Goal: Task Accomplishment & Management: Manage account settings

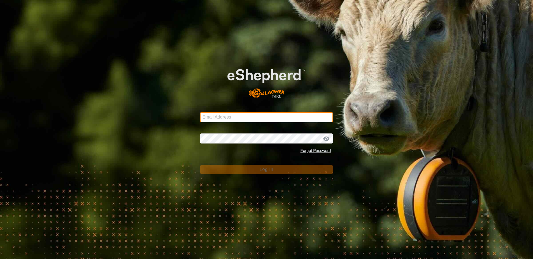
type input "[EMAIL_ADDRESS][DOMAIN_NAME]"
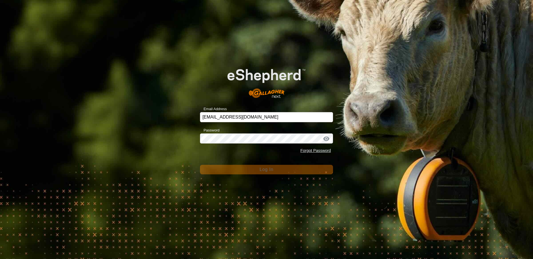
click at [264, 171] on span "Log In" at bounding box center [267, 169] width 14 height 5
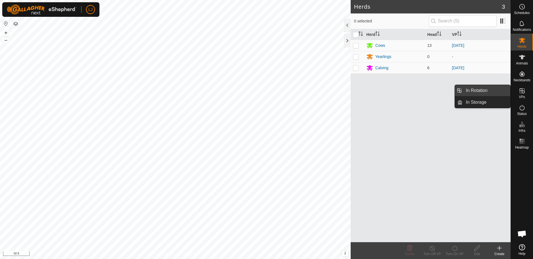
drag, startPoint x: 510, startPoint y: 91, endPoint x: 482, endPoint y: 89, distance: 27.8
click at [482, 89] on link "In Rotation" at bounding box center [487, 90] width 48 height 11
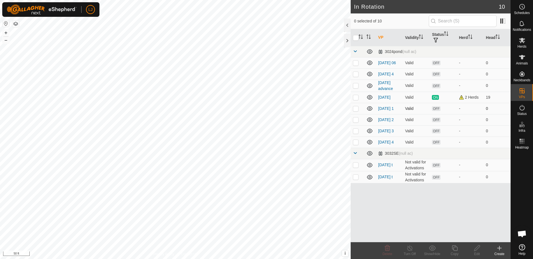
click at [355, 111] on p-checkbox at bounding box center [356, 108] width 6 height 4
checkbox input "true"
click at [355, 122] on p-checkbox at bounding box center [356, 119] width 6 height 4
checkbox input "true"
click at [357, 133] on p-checkbox at bounding box center [356, 131] width 6 height 4
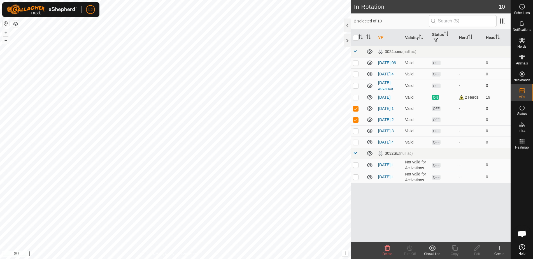
checkbox input "true"
click at [357, 144] on p-checkbox at bounding box center [356, 142] width 6 height 4
checkbox input "true"
click at [388, 250] on icon at bounding box center [387, 248] width 7 height 7
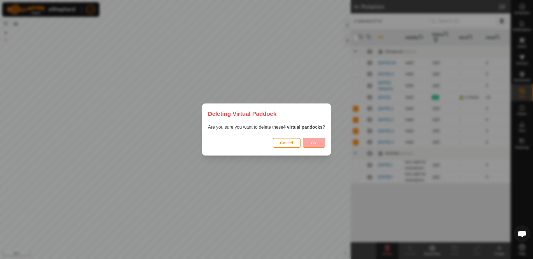
click at [315, 141] on button "Ok" at bounding box center [314, 143] width 22 height 10
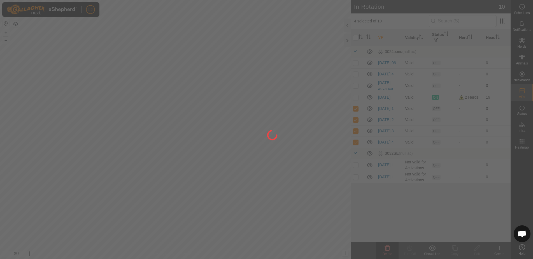
checkbox input "false"
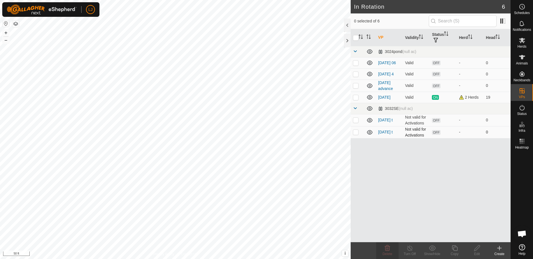
click at [356, 134] on p-checkbox at bounding box center [356, 132] width 6 height 4
checkbox input "true"
click at [355, 122] on p-checkbox at bounding box center [356, 120] width 6 height 4
checkbox input "true"
click at [386, 247] on icon at bounding box center [387, 248] width 5 height 6
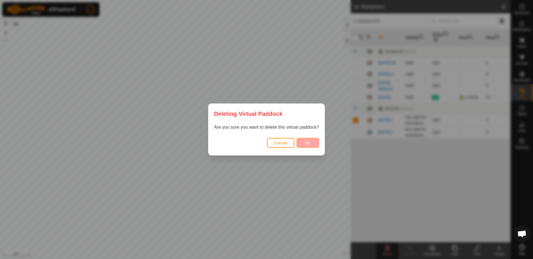
click at [305, 144] on button "Ok" at bounding box center [308, 143] width 22 height 10
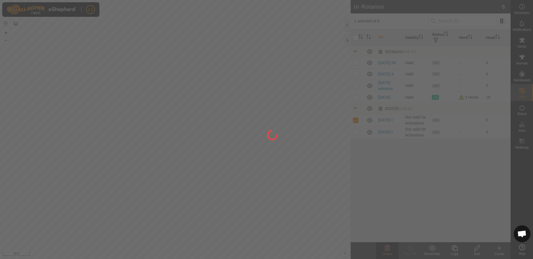
checkbox input "false"
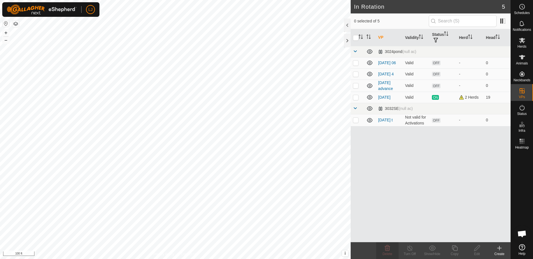
click at [498, 249] on icon at bounding box center [499, 248] width 7 height 7
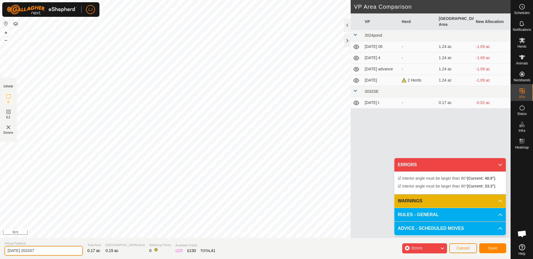
drag, startPoint x: 26, startPoint y: 251, endPoint x: 80, endPoint y: 251, distance: 54.1
click at [78, 251] on section "Virtual Paddock [DATE] 202437 Total Area 0.17 ac Grazing Area 0.15 ac Watering …" at bounding box center [255, 248] width 511 height 21
type input "[DATE] total"
click at [495, 250] on span "Save" at bounding box center [493, 248] width 10 height 4
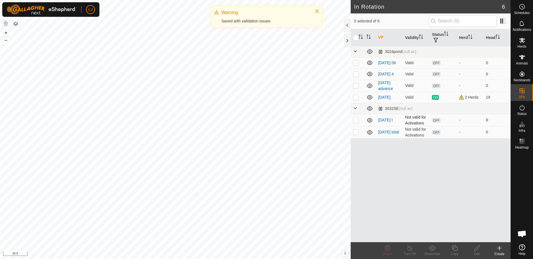
click at [355, 122] on p-checkbox at bounding box center [356, 120] width 6 height 4
checkbox input "true"
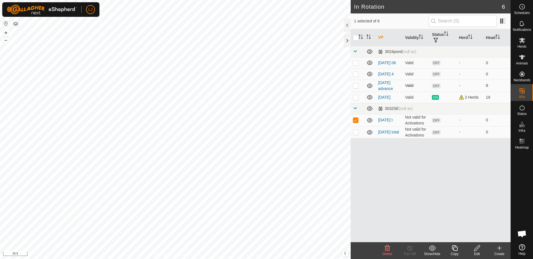
click at [357, 88] on p-checkbox at bounding box center [356, 85] width 6 height 4
checkbox input "true"
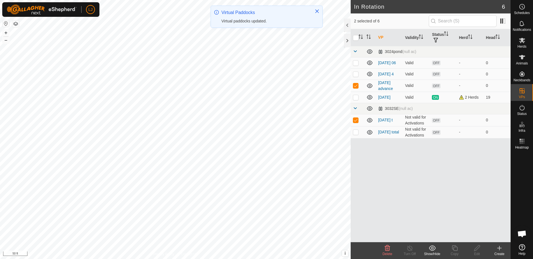
click at [385, 248] on icon at bounding box center [387, 248] width 7 height 7
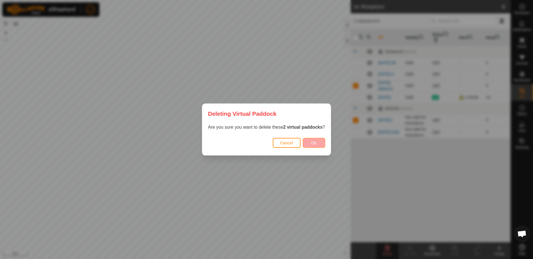
click at [316, 142] on span "Ok" at bounding box center [313, 143] width 5 height 4
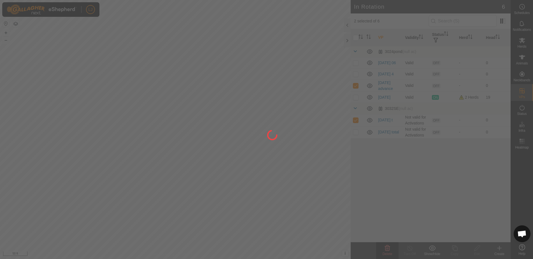
checkbox input "false"
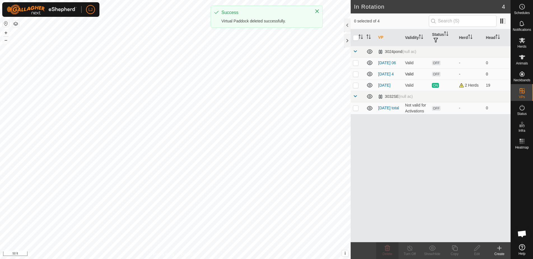
click at [357, 76] on p-checkbox at bounding box center [356, 74] width 6 height 4
checkbox input "true"
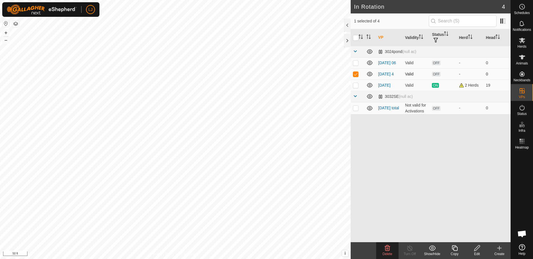
click at [357, 76] on p-checkbox at bounding box center [356, 74] width 6 height 4
click at [360, 76] on td at bounding box center [357, 73] width 13 height 11
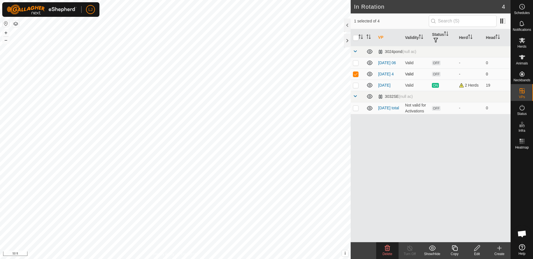
checkbox input "false"
click at [358, 87] on p-checkbox at bounding box center [356, 85] width 6 height 4
checkbox input "false"
click at [355, 75] on p-checkbox at bounding box center [356, 74] width 6 height 4
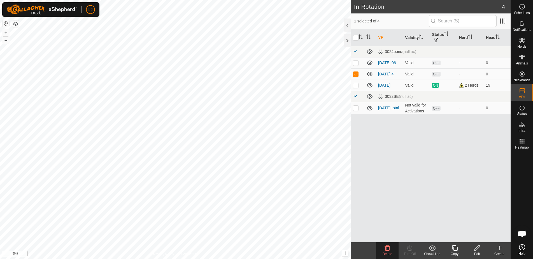
click at [390, 251] on div "Delete" at bounding box center [387, 253] width 22 height 5
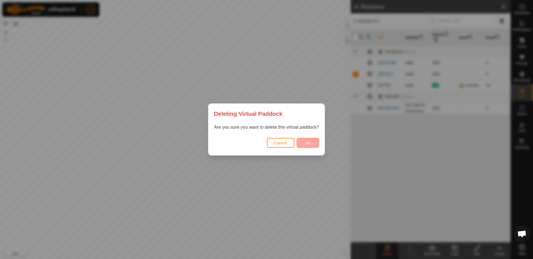
click at [311, 144] on button "Ok" at bounding box center [308, 143] width 22 height 10
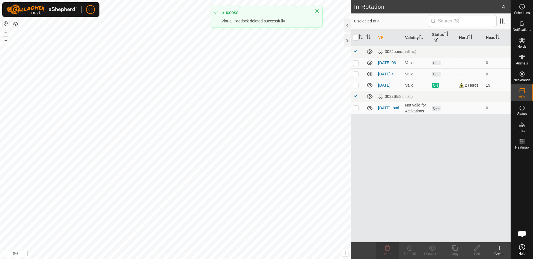
checkbox input "false"
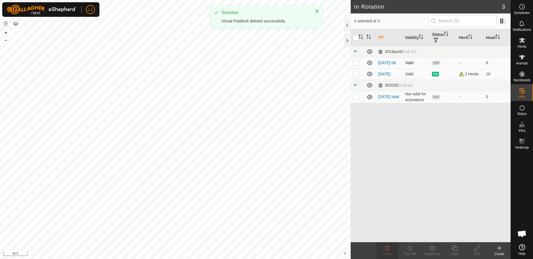
click at [357, 64] on p-checkbox at bounding box center [356, 63] width 6 height 4
checkbox input "true"
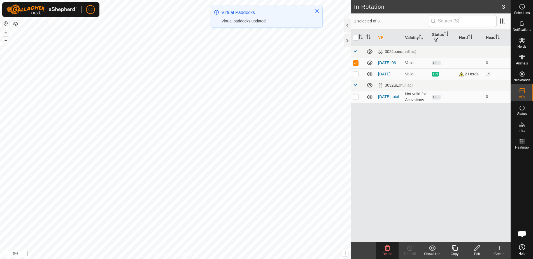
click at [355, 64] on p-checkbox at bounding box center [356, 63] width 6 height 4
click at [385, 246] on icon at bounding box center [387, 248] width 7 height 7
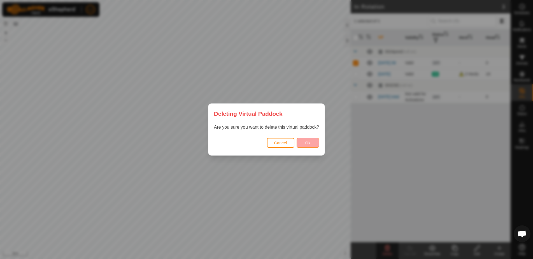
click at [306, 144] on span "Ok" at bounding box center [308, 143] width 5 height 4
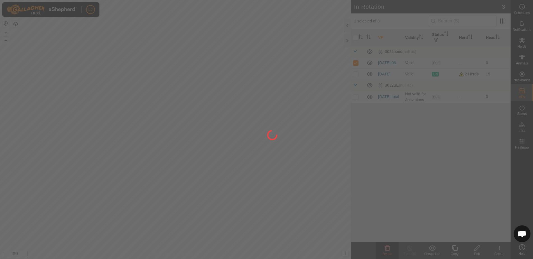
checkbox input "false"
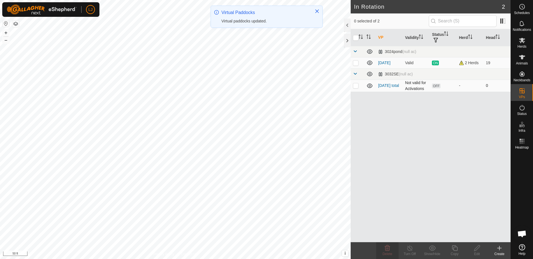
drag, startPoint x: 354, startPoint y: 62, endPoint x: 362, endPoint y: 88, distance: 27.1
click at [355, 63] on p-checkbox at bounding box center [356, 63] width 6 height 4
checkbox input "true"
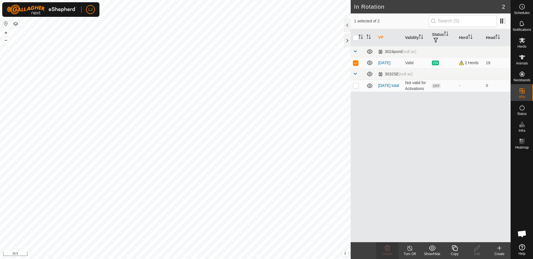
click at [459, 250] on copy-svg-icon at bounding box center [455, 248] width 22 height 7
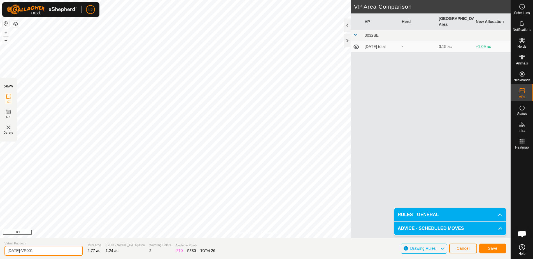
drag, startPoint x: 26, startPoint y: 252, endPoint x: 82, endPoint y: 253, distance: 56.1
click at [81, 252] on section "Virtual Paddock [DATE]-VP001 Total Area 2.77 ac Grazing Area 1.24 ac Watering P…" at bounding box center [255, 248] width 511 height 21
type input "[DATE] 1"
click at [491, 249] on span "Save" at bounding box center [493, 248] width 10 height 4
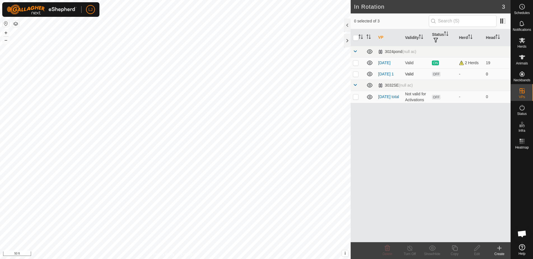
click at [358, 75] on p-checkbox at bounding box center [356, 74] width 6 height 4
checkbox input "true"
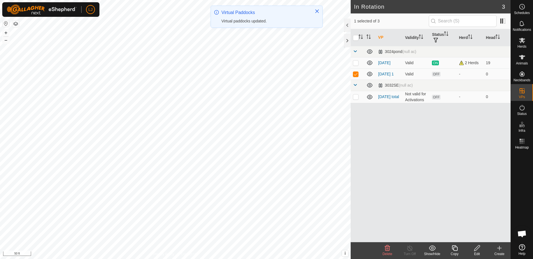
click at [454, 250] on icon at bounding box center [455, 248] width 6 height 6
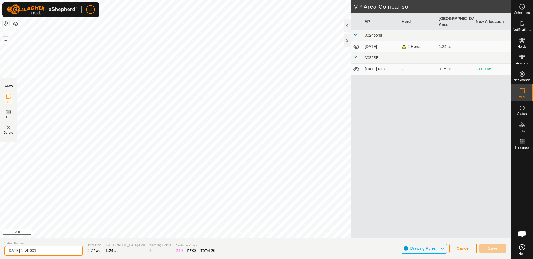
drag, startPoint x: 29, startPoint y: 251, endPoint x: 72, endPoint y: 253, distance: 42.7
click at [69, 253] on input "[DATE] 1-VP001" at bounding box center [43, 251] width 78 height 10
type input "[DATE] 2"
click at [492, 248] on span "Save" at bounding box center [493, 248] width 10 height 4
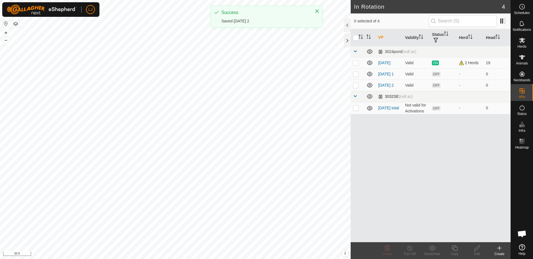
drag, startPoint x: 355, startPoint y: 88, endPoint x: 364, endPoint y: 99, distance: 14.8
click at [356, 87] on p-checkbox at bounding box center [356, 85] width 6 height 4
checkbox input "true"
click at [479, 246] on icon at bounding box center [477, 248] width 7 height 7
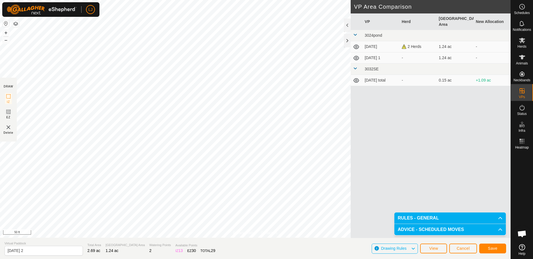
click at [497, 250] on span "Save" at bounding box center [493, 248] width 10 height 4
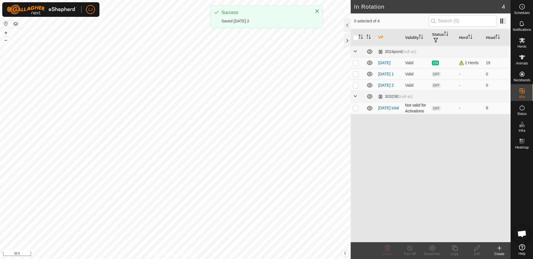
click at [357, 87] on p-checkbox at bounding box center [356, 85] width 6 height 4
checkbox input "true"
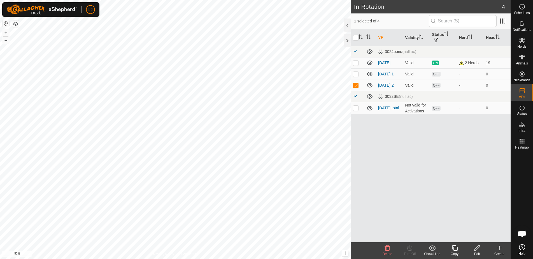
click at [456, 249] on icon at bounding box center [455, 248] width 7 height 7
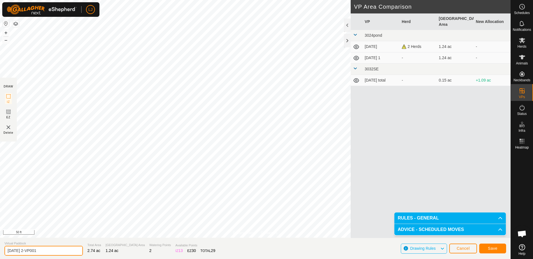
drag, startPoint x: 29, startPoint y: 252, endPoint x: 67, endPoint y: 252, distance: 37.8
click at [66, 252] on input "[DATE] 2-VP001" at bounding box center [43, 251] width 78 height 10
type input "[DATE] 3"
click at [494, 251] on button "Save" at bounding box center [493, 249] width 27 height 10
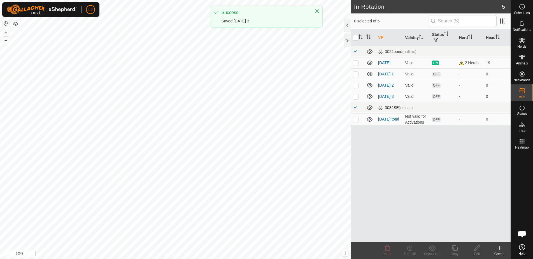
drag, startPoint x: 356, startPoint y: 100, endPoint x: 360, endPoint y: 110, distance: 10.9
click at [356, 99] on p-checkbox at bounding box center [356, 96] width 6 height 4
checkbox input "true"
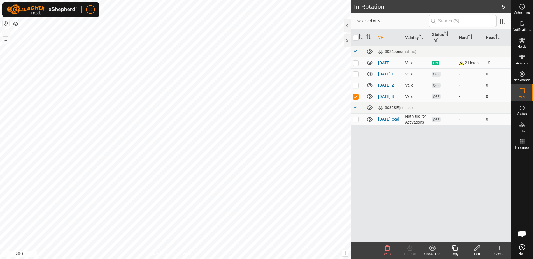
click at [457, 250] on icon at bounding box center [455, 248] width 7 height 7
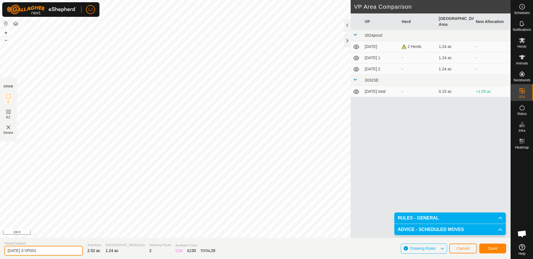
drag, startPoint x: 30, startPoint y: 251, endPoint x: 65, endPoint y: 251, distance: 35.3
click at [64, 251] on input "[DATE] 3-VP001" at bounding box center [43, 251] width 78 height 10
type input "[DATE] 4"
click at [493, 247] on span "Save" at bounding box center [493, 248] width 10 height 4
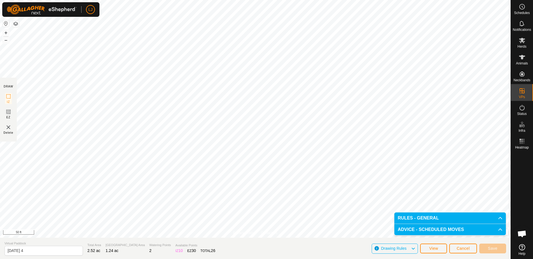
click at [466, 248] on span "Cancel" at bounding box center [463, 248] width 13 height 4
click at [465, 247] on span "Cancel" at bounding box center [463, 248] width 13 height 4
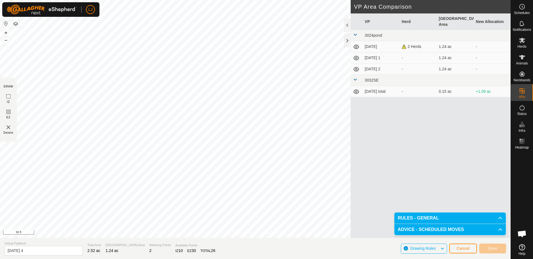
click at [389, 125] on div "VP Herd Grazing Area New Allocation 3024pond [DATE] 2 Herds 1.24 ac - [DATE] 1 …" at bounding box center [431, 125] width 160 height 225
drag, startPoint x: 507, startPoint y: 94, endPoint x: 480, endPoint y: 92, distance: 27.3
click at [480, 92] on link "In Rotation" at bounding box center [487, 90] width 48 height 11
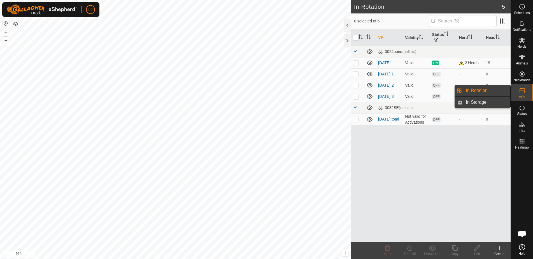
click at [489, 102] on link "In Storage" at bounding box center [487, 102] width 48 height 11
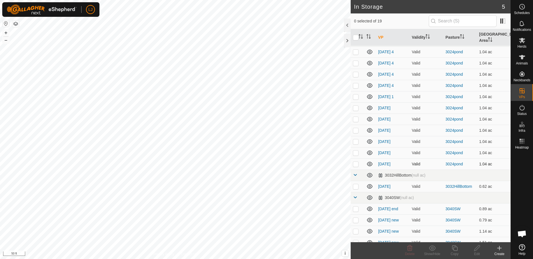
scroll to position [11, 0]
click at [358, 164] on p-checkbox at bounding box center [356, 163] width 6 height 4
checkbox input "false"
click at [355, 153] on p-checkbox at bounding box center [356, 152] width 6 height 4
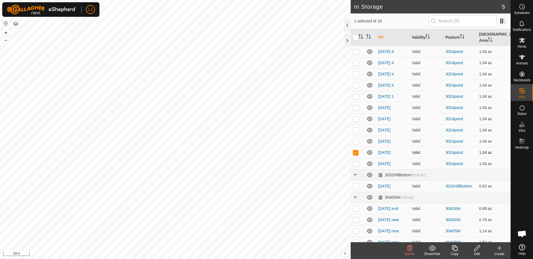
click at [355, 153] on p-checkbox at bounding box center [356, 152] width 6 height 4
checkbox input "false"
click at [358, 140] on p-checkbox at bounding box center [356, 141] width 6 height 4
checkbox input "true"
click at [356, 131] on p-checkbox at bounding box center [356, 130] width 6 height 4
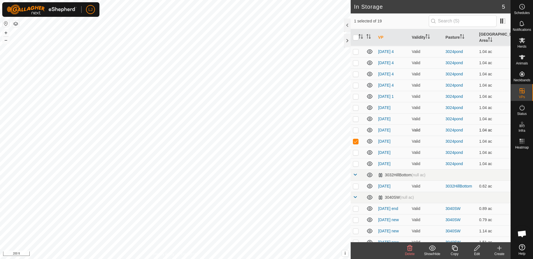
checkbox input "true"
click at [356, 119] on p-checkbox at bounding box center [356, 119] width 6 height 4
checkbox input "true"
click at [357, 109] on p-checkbox at bounding box center [356, 107] width 6 height 4
checkbox input "true"
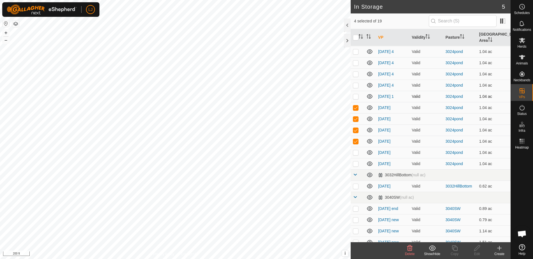
click at [356, 96] on p-checkbox at bounding box center [356, 96] width 6 height 4
checkbox input "true"
click at [357, 86] on p-checkbox at bounding box center [356, 85] width 6 height 4
checkbox input "true"
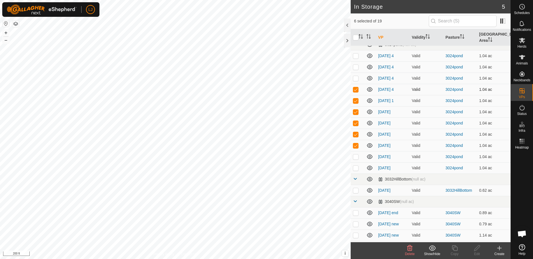
scroll to position [6, 0]
click at [355, 80] on p-checkbox at bounding box center [356, 79] width 6 height 4
checkbox input "true"
click at [354, 68] on p-checkbox at bounding box center [356, 67] width 6 height 4
checkbox input "true"
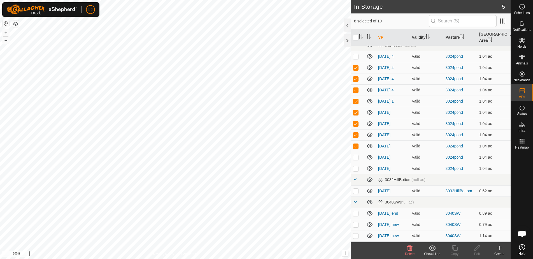
click at [359, 56] on td at bounding box center [357, 56] width 13 height 11
checkbox input "true"
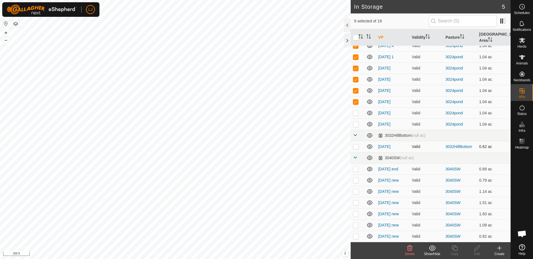
scroll to position [50, 0]
click at [357, 147] on p-checkbox at bounding box center [356, 146] width 6 height 4
checkbox input "true"
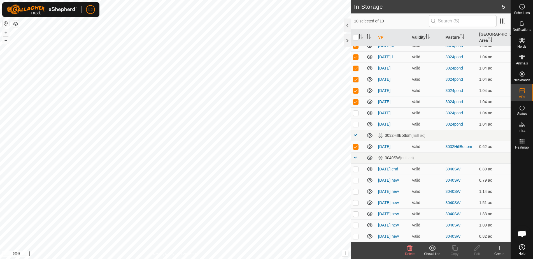
click at [412, 251] on icon at bounding box center [410, 248] width 5 height 6
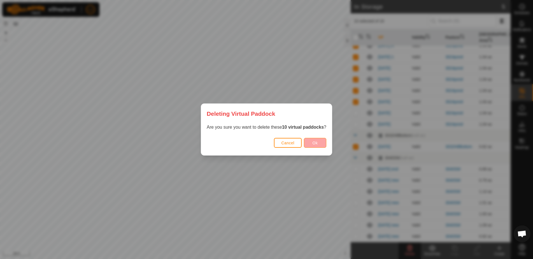
drag, startPoint x: 308, startPoint y: 141, endPoint x: 310, endPoint y: 143, distance: 3.0
click at [310, 143] on button "Ok" at bounding box center [315, 143] width 22 height 10
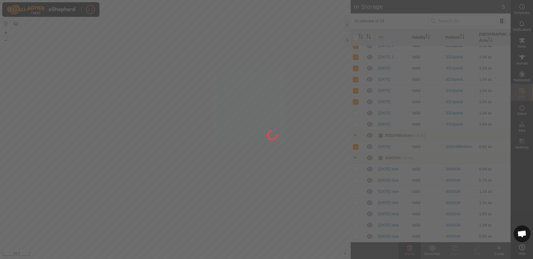
checkbox input "false"
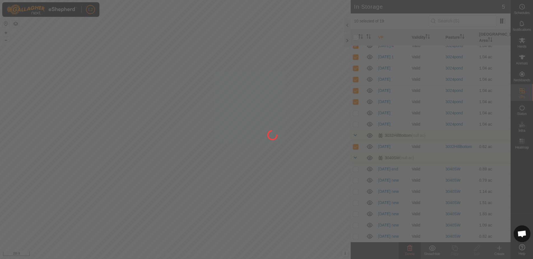
checkbox input "false"
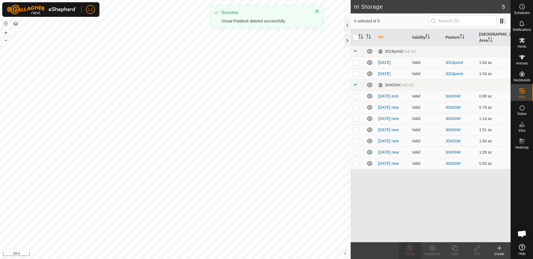
scroll to position [0, 0]
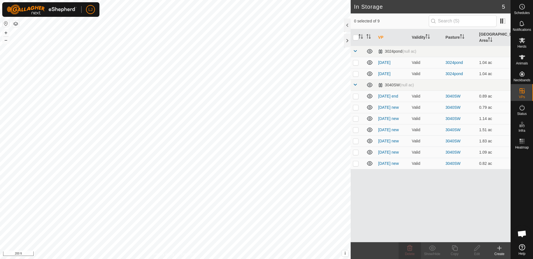
click at [421, 211] on div "VP Validity Pasture Grazing Area 3024pond (null ac) [DATE] Valid 3024pond 1.04 …" at bounding box center [431, 135] width 160 height 213
click at [397, 213] on div "VP Validity Pasture Grazing Area 3024pond (null ac) [DATE] Valid 3024pond 1.04 …" at bounding box center [431, 135] width 160 height 213
drag, startPoint x: 390, startPoint y: 208, endPoint x: 396, endPoint y: 205, distance: 6.8
click at [390, 208] on div "VP Validity Pasture Grazing Area 3024pond (null ac) [DATE] Valid 3024pond 1.04 …" at bounding box center [431, 135] width 160 height 213
click at [483, 100] on link "In Storage" at bounding box center [487, 102] width 48 height 11
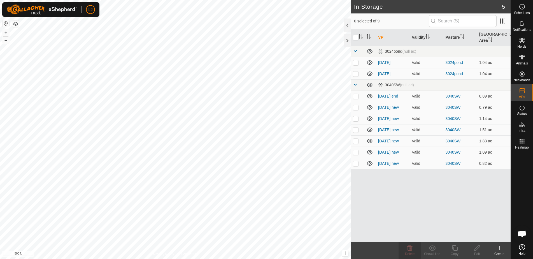
click at [412, 223] on div "VP Validity Pasture Grazing Area 3024pond (null ac) [DATE] Valid 3024pond 1.04 …" at bounding box center [431, 135] width 160 height 213
click at [357, 166] on td at bounding box center [357, 163] width 13 height 11
click at [356, 166] on td at bounding box center [357, 163] width 13 height 11
checkbox input "false"
click at [355, 151] on p-checkbox at bounding box center [356, 152] width 6 height 4
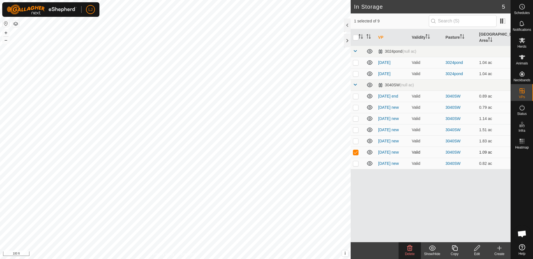
click at [355, 151] on p-checkbox at bounding box center [356, 152] width 6 height 4
checkbox input "false"
click at [358, 140] on p-checkbox at bounding box center [356, 141] width 6 height 4
checkbox input "true"
click at [355, 130] on p-checkbox at bounding box center [356, 130] width 6 height 4
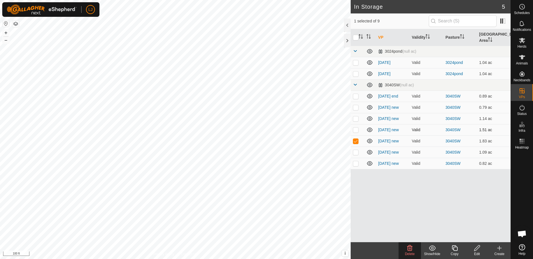
checkbox input "true"
click at [355, 121] on p-checkbox at bounding box center [356, 118] width 6 height 4
checkbox input "true"
click at [355, 109] on p-checkbox at bounding box center [356, 107] width 6 height 4
checkbox input "true"
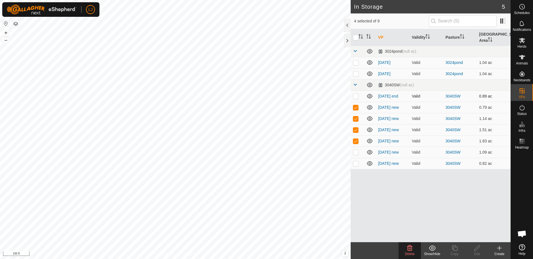
click at [356, 96] on p-checkbox at bounding box center [356, 96] width 6 height 4
checkbox input "true"
click at [356, 75] on p-checkbox at bounding box center [356, 73] width 6 height 4
checkbox input "true"
click at [358, 61] on p-checkbox at bounding box center [356, 62] width 6 height 4
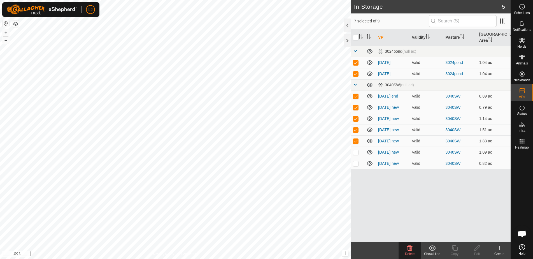
click at [357, 64] on p-checkbox at bounding box center [356, 62] width 6 height 4
checkbox input "true"
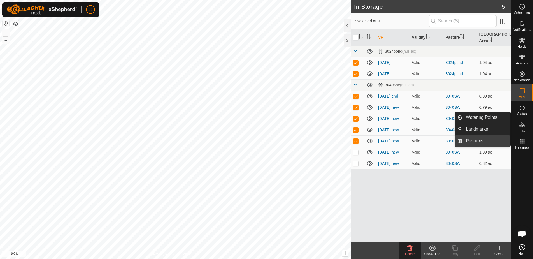
click at [476, 139] on link "Pastures" at bounding box center [487, 140] width 48 height 11
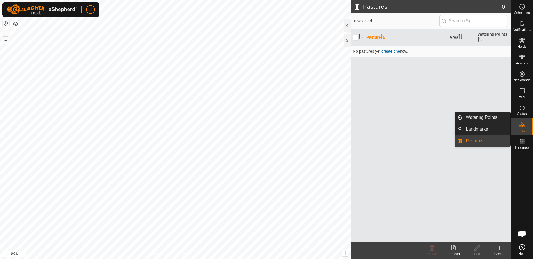
click at [528, 128] on div "Infra" at bounding box center [522, 126] width 22 height 17
click at [487, 141] on link "Pastures" at bounding box center [487, 140] width 48 height 11
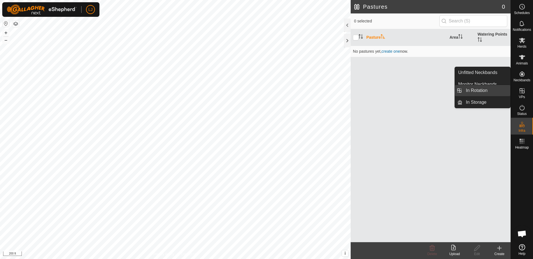
click at [484, 92] on link "In Rotation" at bounding box center [487, 90] width 48 height 11
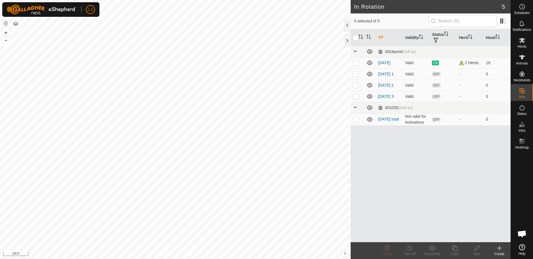
click at [17, 24] on button "button" at bounding box center [15, 23] width 7 height 7
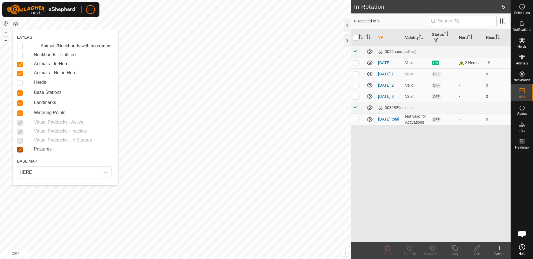
click at [19, 151] on input "Pastures" at bounding box center [20, 150] width 6 height 6
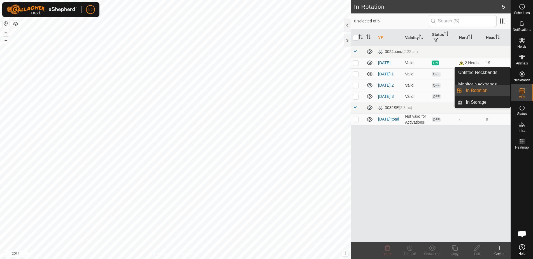
click at [488, 100] on link "In Storage" at bounding box center [487, 102] width 48 height 11
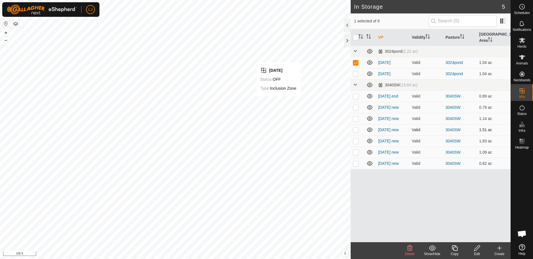
checkbox input "false"
click at [356, 164] on p-checkbox at bounding box center [356, 163] width 6 height 4
checkbox input "false"
click at [357, 96] on p-checkbox at bounding box center [356, 96] width 6 height 4
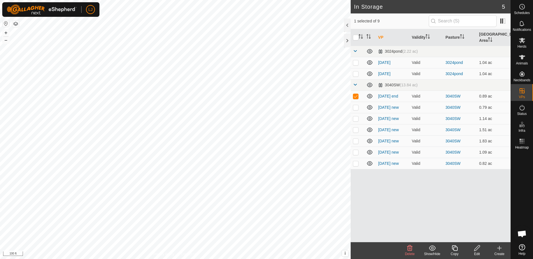
click at [410, 251] on div "Delete" at bounding box center [410, 253] width 22 height 5
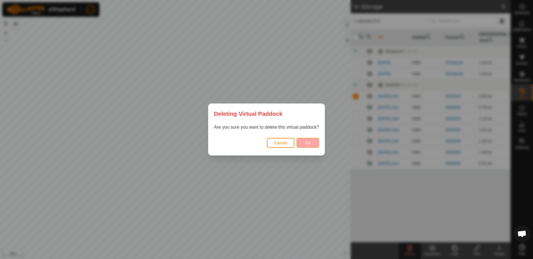
click at [302, 142] on button "Ok" at bounding box center [308, 143] width 22 height 10
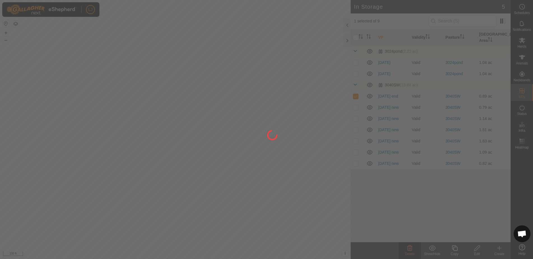
checkbox input "false"
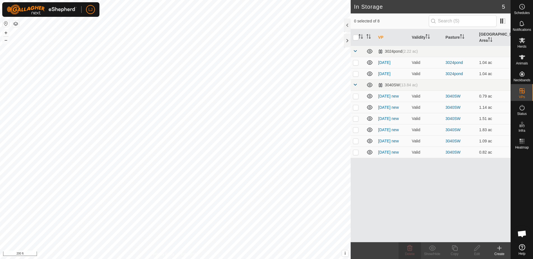
click at [500, 248] on icon at bounding box center [500, 248] width 4 height 0
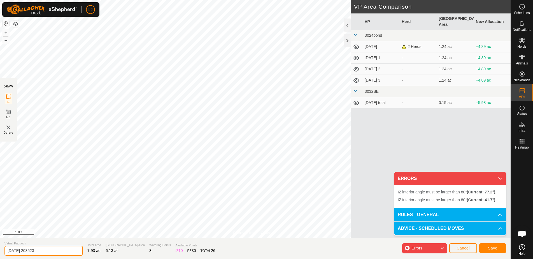
drag, startPoint x: 27, startPoint y: 251, endPoint x: 85, endPoint y: 251, distance: 58.9
click at [85, 251] on section "Virtual Paddock 2025-09-03 203523 Total Area 7.93 ac Grazing Area 6.13 ac Water…" at bounding box center [255, 248] width 511 height 21
click at [56, 252] on input "2025-09-03 203523" at bounding box center [43, 251] width 78 height 10
drag, startPoint x: 33, startPoint y: 251, endPoint x: -1, endPoint y: 250, distance: 33.9
click at [0, 250] on html "LJ Schedules Notifications Herds Animals Neckbands VPs Status Infra Heatmap Hel…" at bounding box center [266, 129] width 533 height 259
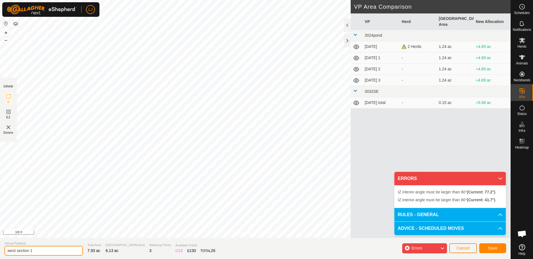
type input "west section 1"
click at [495, 249] on span "Save" at bounding box center [493, 248] width 10 height 4
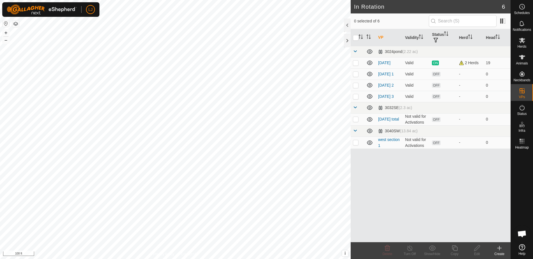
click at [500, 251] on div "Create" at bounding box center [500, 253] width 22 height 5
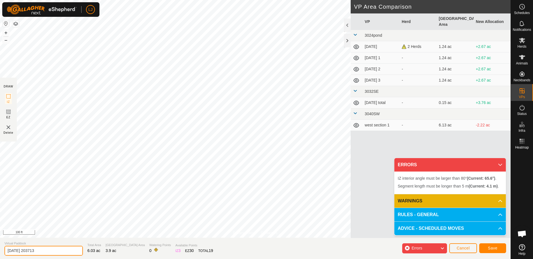
drag, startPoint x: 46, startPoint y: 251, endPoint x: -1, endPoint y: 247, distance: 46.8
click at [0, 247] on html "LJ Schedules Notifications Herds Animals Neckbands VPs Status Infra Heatmap Hel…" at bounding box center [266, 129] width 533 height 259
type input "mid section 1"
click at [487, 248] on button "Save" at bounding box center [493, 248] width 27 height 10
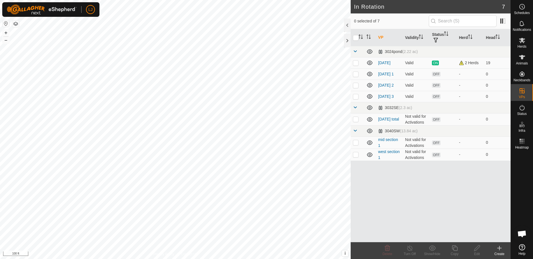
click at [497, 247] on icon at bounding box center [499, 248] width 7 height 7
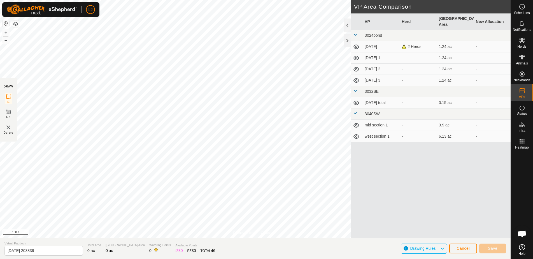
click at [260, 257] on div "Privacy Policy Contact Us + – ⇧ i This application includes HERE Maps. © 2024 H…" at bounding box center [255, 129] width 511 height 259
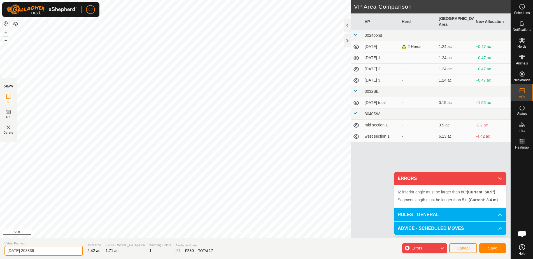
drag, startPoint x: 48, startPoint y: 250, endPoint x: -1, endPoint y: 249, distance: 49.4
click at [0, 249] on html "LJ Schedules Notifications Herds Animals Neckbands VPs Status Infra Heatmap Hel…" at bounding box center [266, 129] width 533 height 259
type input "pond section 1"
click at [496, 248] on span "Save" at bounding box center [493, 248] width 10 height 4
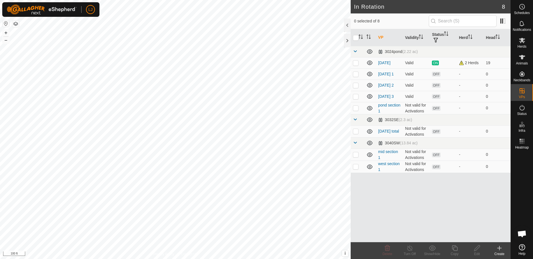
click at [499, 248] on icon at bounding box center [499, 248] width 7 height 7
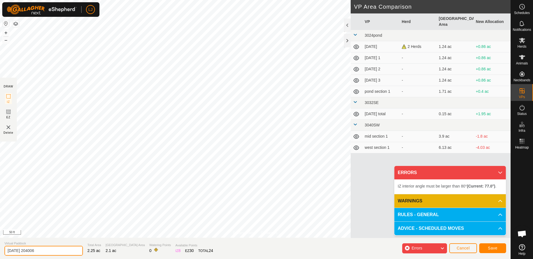
click at [51, 249] on input "2025-09-03 204006" at bounding box center [43, 251] width 78 height 10
drag, startPoint x: 26, startPoint y: 250, endPoint x: 0, endPoint y: 248, distance: 25.6
click at [0, 248] on section "Virtual Paddock 2025-09-03 204006 Total Area 2.25 ac Grazing Area 2.1 ac Wateri…" at bounding box center [255, 248] width 511 height 21
type input "se section 1"
click at [498, 249] on button "Save" at bounding box center [493, 248] width 27 height 10
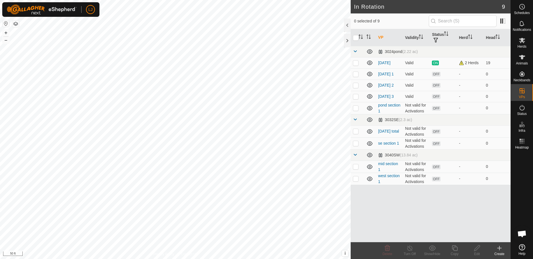
click at [443, 218] on div "VP Validity Status Herd Head 3024pond (2.22 ac) 2025-09-03 Valid ON 2 Herds 19 …" at bounding box center [431, 135] width 160 height 213
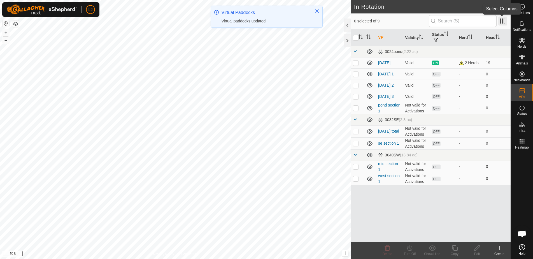
click at [502, 25] on span at bounding box center [503, 21] width 9 height 9
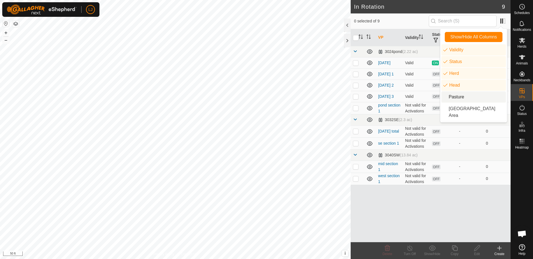
click at [474, 98] on li "Pasture" at bounding box center [474, 96] width 64 height 11
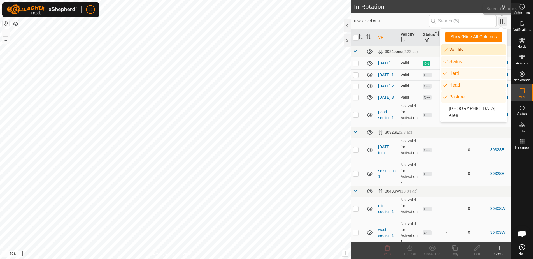
click at [504, 20] on span at bounding box center [503, 21] width 9 height 9
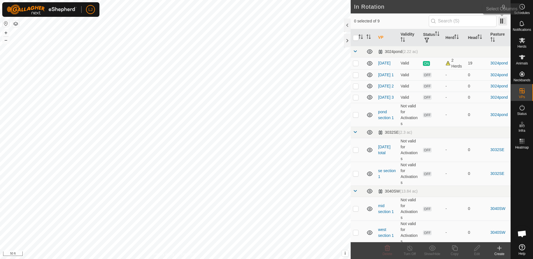
click at [501, 22] on span at bounding box center [503, 21] width 9 height 9
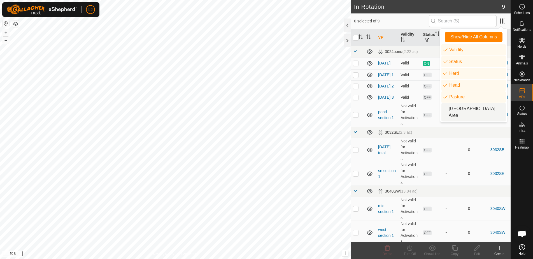
click at [484, 108] on li "[GEOGRAPHIC_DATA] Area" at bounding box center [474, 112] width 64 height 18
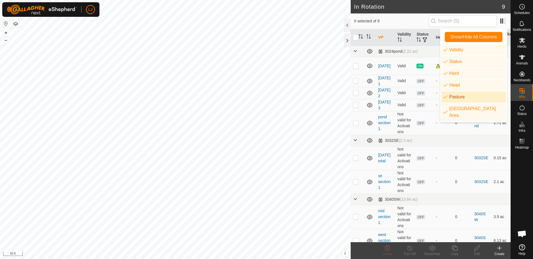
click at [461, 98] on li "Pasture" at bounding box center [474, 96] width 64 height 11
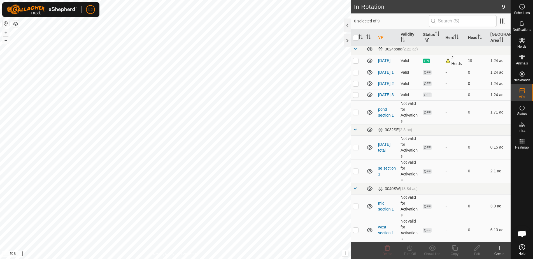
scroll to position [5, 0]
click at [358, 146] on p-checkbox at bounding box center [356, 147] width 6 height 4
click at [387, 248] on icon at bounding box center [387, 248] width 5 height 6
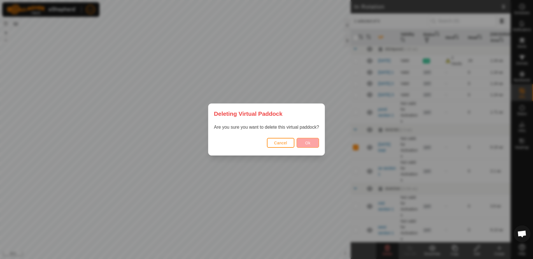
click at [311, 142] on button "Ok" at bounding box center [308, 143] width 22 height 10
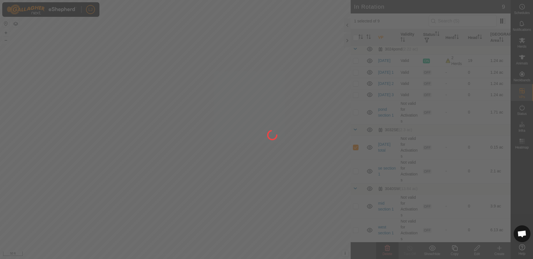
checkbox input "false"
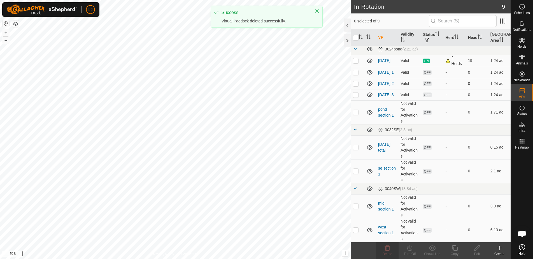
scroll to position [0, 0]
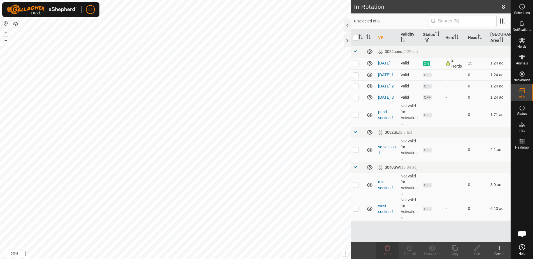
click at [503, 250] on icon at bounding box center [499, 248] width 7 height 7
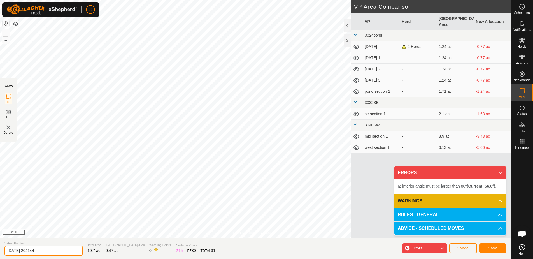
drag, startPoint x: 7, startPoint y: 251, endPoint x: 111, endPoint y: 253, distance: 103.5
click at [99, 253] on section "Virtual Paddock 2025-09-03 204144 Total Area 10.7 ac Grazing Area 0.47 ac Water…" at bounding box center [255, 248] width 511 height 21
type input "ne stockpile 3"
click at [491, 248] on span "Save" at bounding box center [493, 248] width 10 height 4
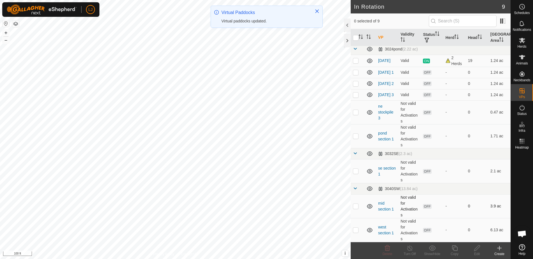
scroll to position [5, 0]
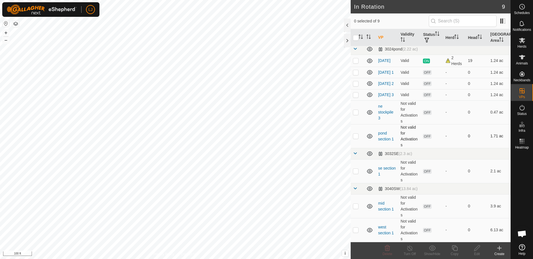
click at [357, 137] on p-checkbox at bounding box center [356, 136] width 6 height 4
checkbox input "true"
drag, startPoint x: 354, startPoint y: 171, endPoint x: 360, endPoint y: 181, distance: 11.1
click at [354, 171] on p-checkbox at bounding box center [356, 171] width 6 height 4
checkbox input "true"
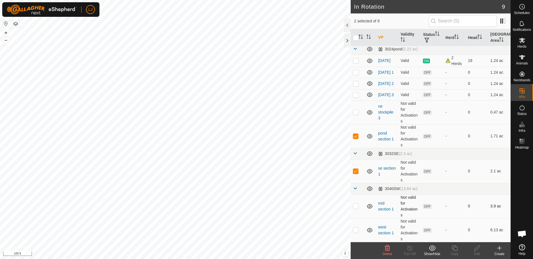
click at [357, 208] on p-checkbox at bounding box center [356, 206] width 6 height 4
checkbox input "true"
click at [357, 233] on td at bounding box center [357, 230] width 13 height 24
checkbox input "true"
click at [355, 112] on p-checkbox at bounding box center [356, 112] width 6 height 4
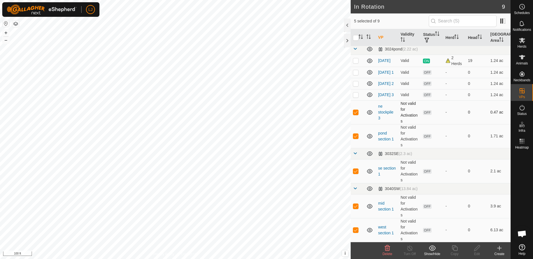
click at [355, 112] on p-checkbox at bounding box center [356, 112] width 6 height 4
checkbox input "false"
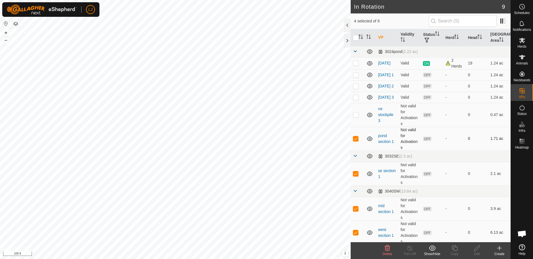
scroll to position [0, 0]
click at [355, 38] on input "checkbox" at bounding box center [356, 38] width 6 height 6
checkbox input "true"
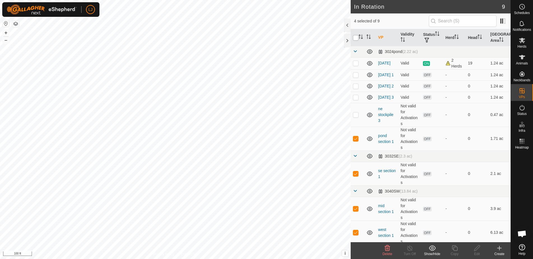
checkbox input "true"
click at [355, 38] on input "checkbox" at bounding box center [356, 38] width 6 height 6
checkbox input "false"
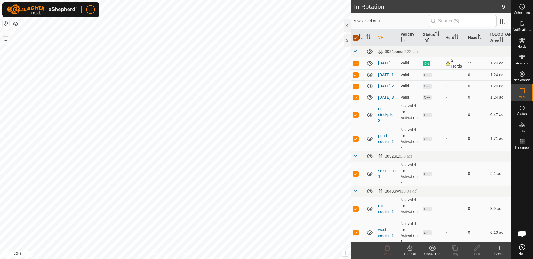
checkbox input "false"
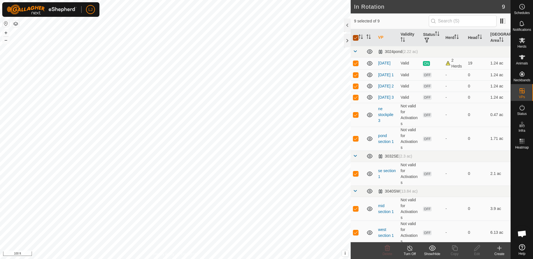
checkbox input "false"
click at [356, 117] on p-checkbox at bounding box center [356, 114] width 6 height 4
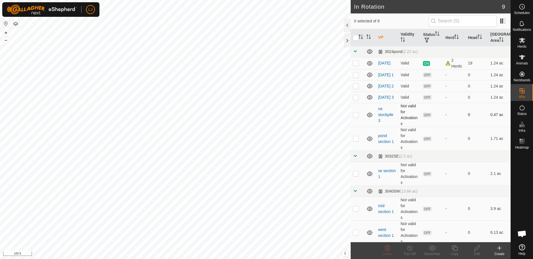
checkbox input "true"
click at [476, 249] on icon at bounding box center [477, 248] width 7 height 7
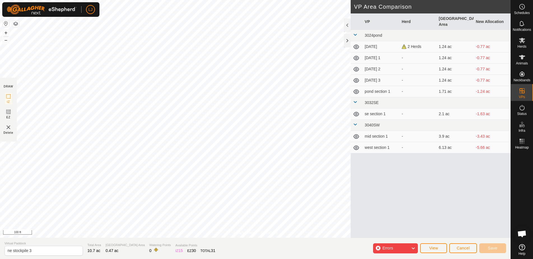
click at [467, 248] on span "Cancel" at bounding box center [463, 248] width 13 height 4
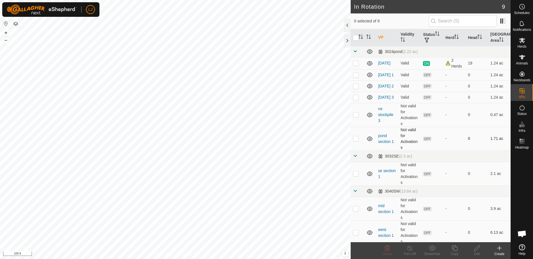
click at [356, 141] on p-checkbox at bounding box center [356, 138] width 6 height 4
checkbox input "true"
click at [477, 249] on icon at bounding box center [477, 248] width 7 height 7
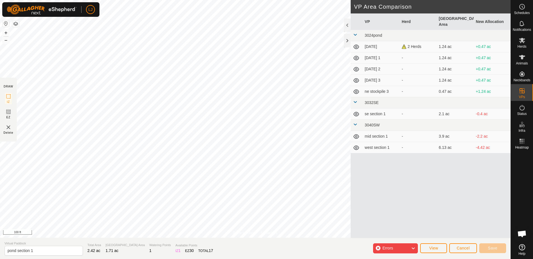
click at [466, 249] on span "Cancel" at bounding box center [463, 248] width 13 height 4
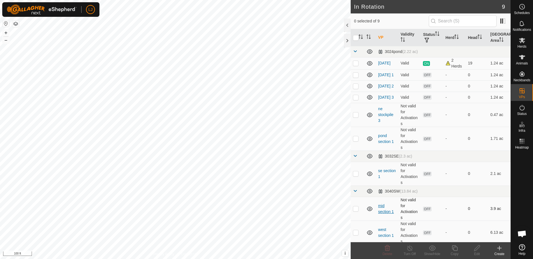
scroll to position [5, 0]
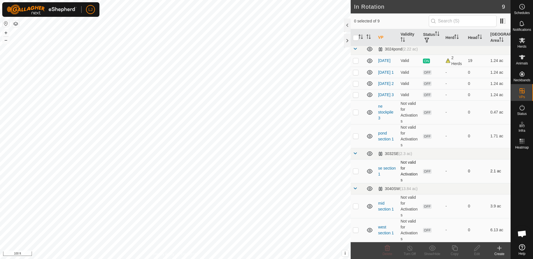
click at [356, 173] on p-checkbox at bounding box center [356, 171] width 6 height 4
checkbox input "true"
click at [480, 249] on icon at bounding box center [477, 248] width 7 height 7
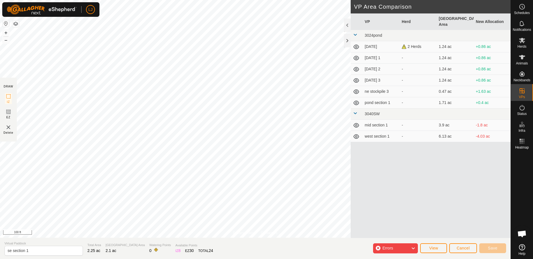
click at [461, 247] on span "Cancel" at bounding box center [463, 248] width 13 height 4
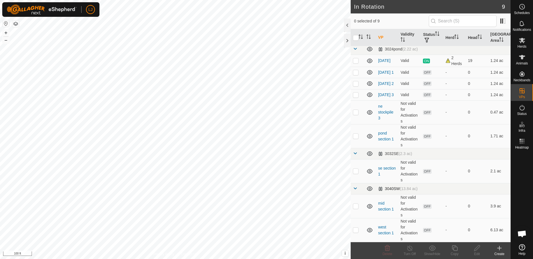
scroll to position [5, 0]
click at [358, 206] on p-checkbox at bounding box center [356, 206] width 6 height 4
checkbox input "true"
click at [474, 250] on icon at bounding box center [477, 248] width 7 height 7
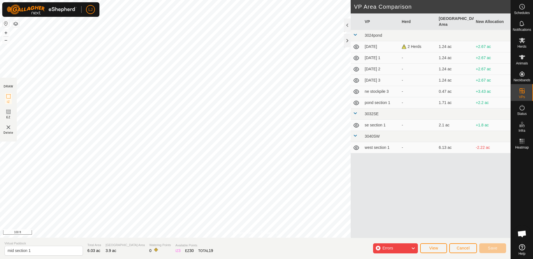
click at [464, 250] on span "Cancel" at bounding box center [463, 248] width 13 height 4
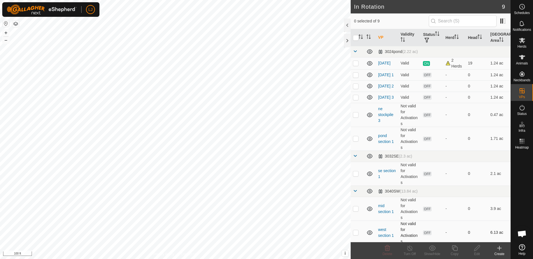
click at [357, 235] on p-checkbox at bounding box center [356, 232] width 6 height 4
checkbox input "true"
click at [475, 251] on icon at bounding box center [478, 248] width 6 height 6
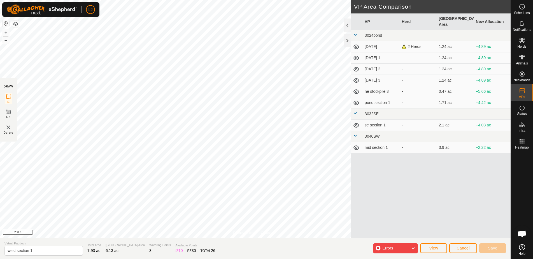
click at [464, 250] on span "Cancel" at bounding box center [463, 248] width 13 height 4
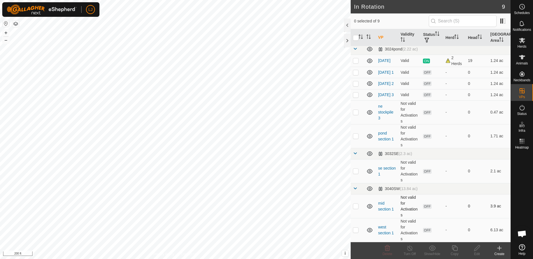
scroll to position [5, 0]
click at [357, 208] on p-checkbox at bounding box center [356, 206] width 6 height 4
checkbox input "true"
click at [479, 251] on icon at bounding box center [477, 248] width 7 height 7
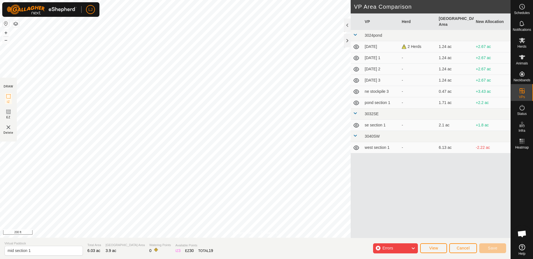
click at [464, 250] on span "Cancel" at bounding box center [463, 248] width 13 height 4
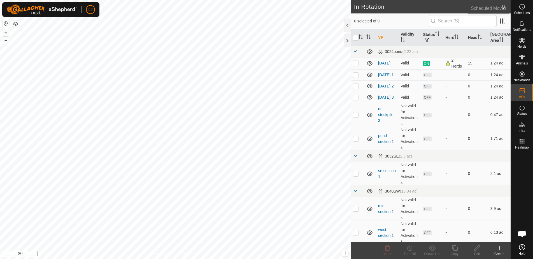
click at [526, 13] on span "Schedules" at bounding box center [522, 12] width 16 height 3
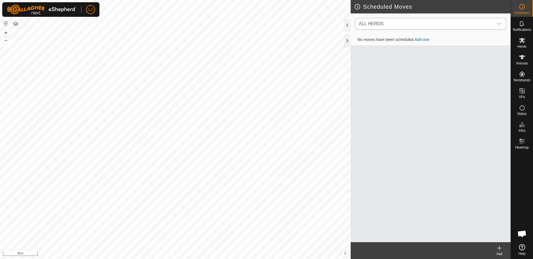
click at [500, 24] on icon "dropdown trigger" at bounding box center [499, 24] width 4 height 4
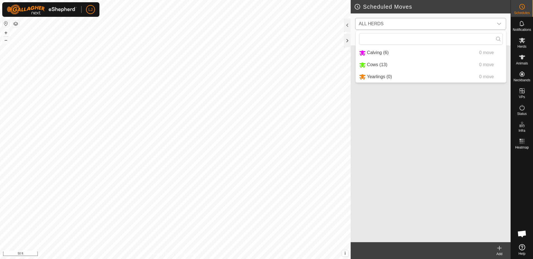
click at [459, 54] on li "Calving (6) 0 move" at bounding box center [431, 52] width 151 height 11
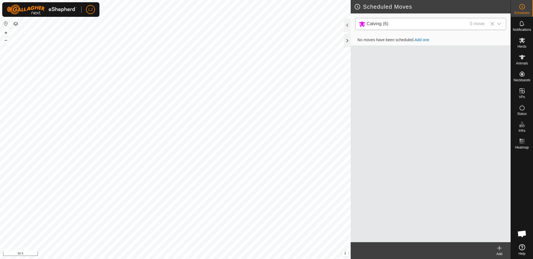
click at [500, 250] on icon at bounding box center [499, 248] width 7 height 7
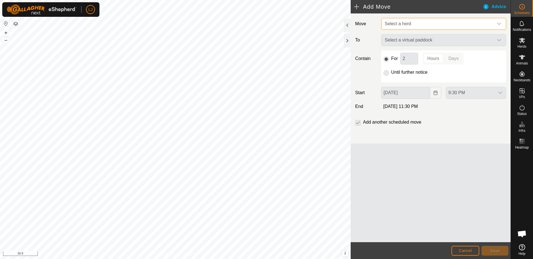
click at [403, 24] on span "Select a herd" at bounding box center [398, 23] width 26 height 5
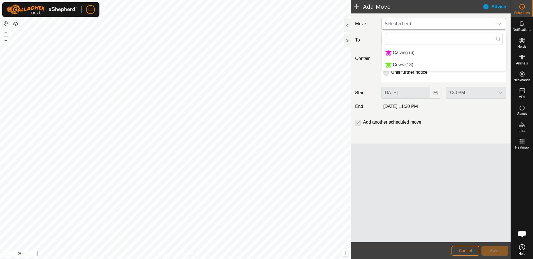
click at [419, 52] on li "Calving (6)" at bounding box center [444, 52] width 124 height 11
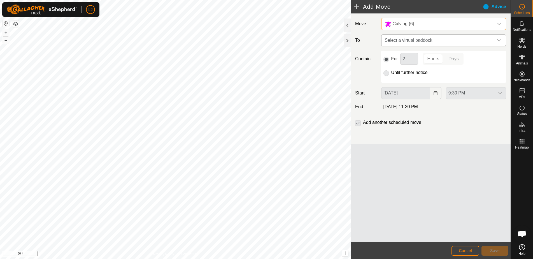
click at [428, 38] on span "Select a virtual paddock" at bounding box center [438, 40] width 111 height 11
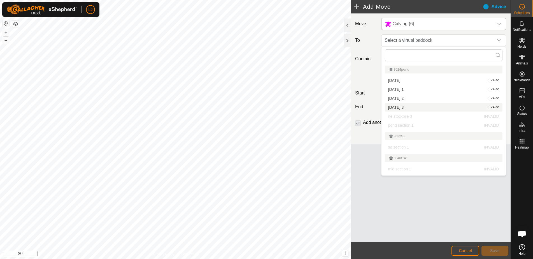
click at [470, 249] on span "Cancel" at bounding box center [465, 250] width 13 height 4
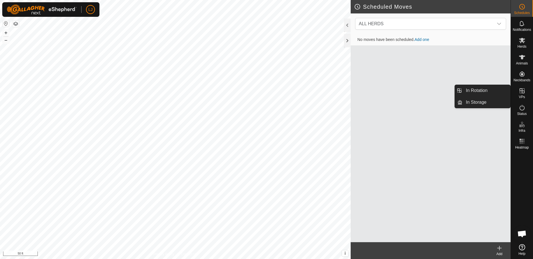
click at [518, 93] on es-virtualpaddocks-svg-icon at bounding box center [522, 90] width 10 height 9
click at [492, 92] on link "In Rotation" at bounding box center [487, 90] width 48 height 11
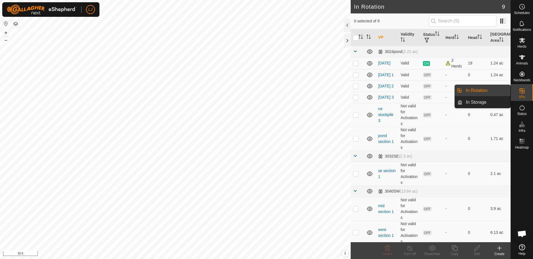
click at [486, 95] on link "In Rotation" at bounding box center [487, 90] width 48 height 11
click at [357, 211] on p-checkbox at bounding box center [356, 208] width 6 height 4
checkbox input "true"
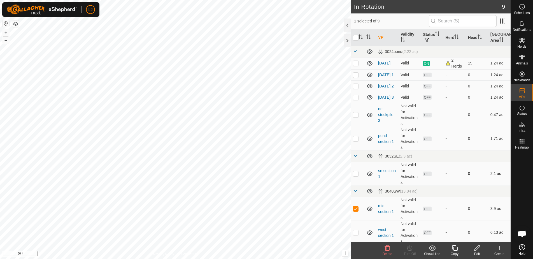
click at [356, 176] on p-checkbox at bounding box center [356, 173] width 6 height 4
checkbox input "true"
click at [356, 140] on p-checkbox at bounding box center [356, 138] width 6 height 4
checkbox input "true"
click at [356, 117] on p-checkbox at bounding box center [356, 114] width 6 height 4
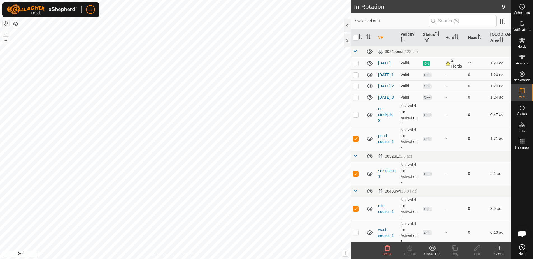
checkbox input "true"
click at [357, 235] on p-checkbox at bounding box center [356, 232] width 6 height 4
checkbox input "true"
click at [436, 251] on show-hide-svg-icon at bounding box center [432, 248] width 22 height 7
click at [446, 237] on link "Move to 'In Storage'" at bounding box center [450, 235] width 56 height 11
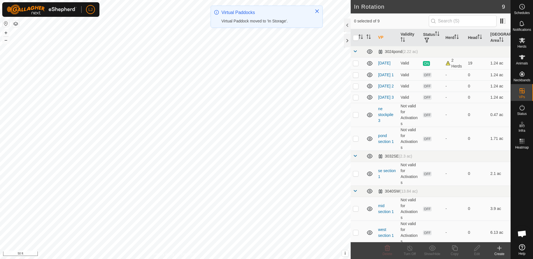
checkbox input "false"
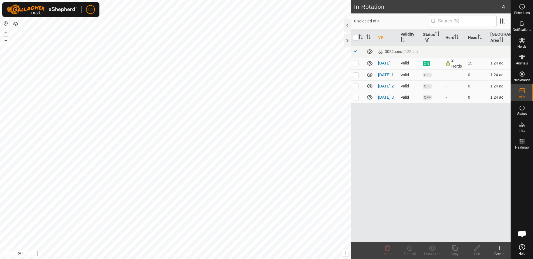
click at [358, 102] on td at bounding box center [357, 97] width 13 height 11
checkbox input "true"
click at [459, 254] on div "Copy" at bounding box center [455, 253] width 22 height 5
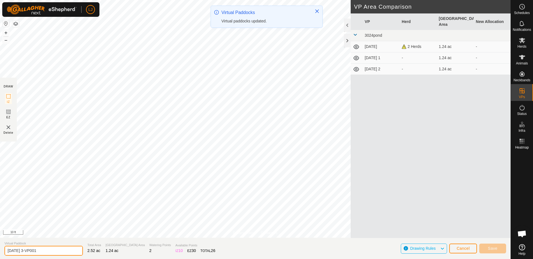
drag, startPoint x: 29, startPoint y: 251, endPoint x: 105, endPoint y: 255, distance: 76.3
click at [105, 255] on section "Virtual Paddock 2025-09-04 3-VP001 Total Area 2.52 ac Grazing Area 1.24 ac Wate…" at bounding box center [255, 248] width 511 height 21
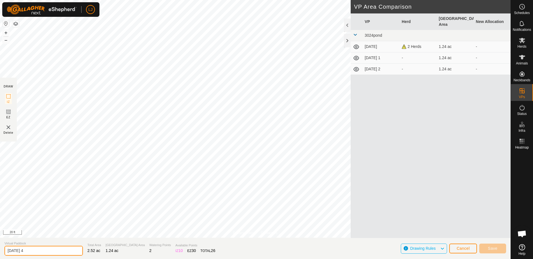
type input "[DATE] 4"
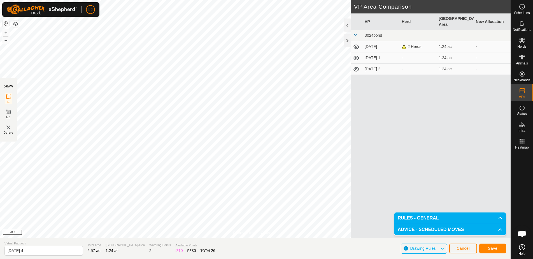
click at [492, 251] on button "Save" at bounding box center [493, 249] width 27 height 10
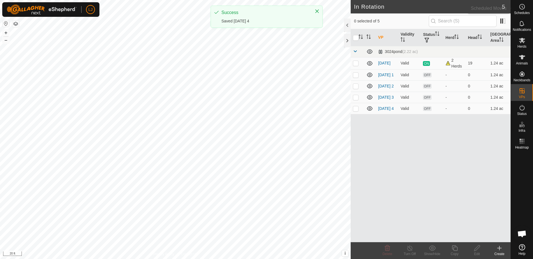
click at [522, 11] on span "Schedules" at bounding box center [522, 12] width 16 height 3
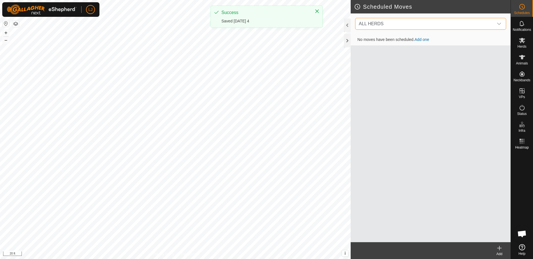
click at [379, 24] on span "ALL HERDS" at bounding box center [371, 23] width 25 height 5
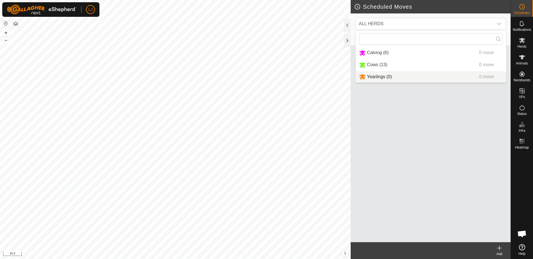
click at [428, 152] on div "No moves have been scheduled. Add one" at bounding box center [431, 138] width 160 height 208
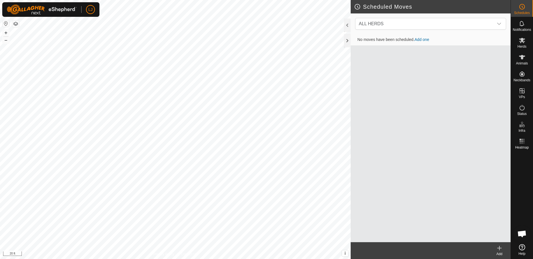
click at [498, 247] on icon at bounding box center [499, 248] width 7 height 7
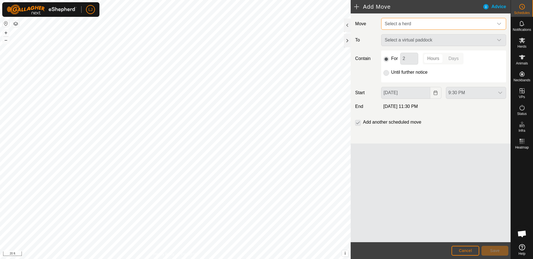
click at [408, 27] on span "Select a herd" at bounding box center [438, 23] width 111 height 11
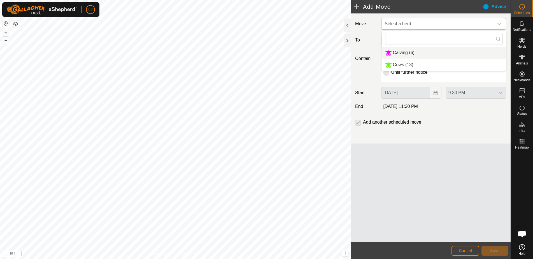
click at [417, 53] on li "Calving (6)" at bounding box center [444, 52] width 124 height 11
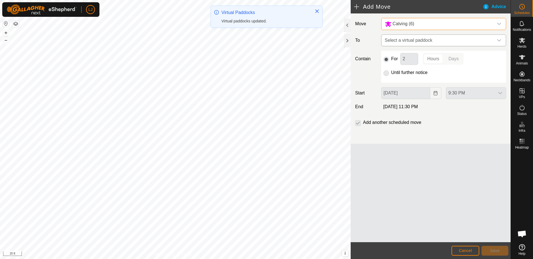
click at [408, 42] on span "Select a virtual paddock" at bounding box center [438, 40] width 111 height 11
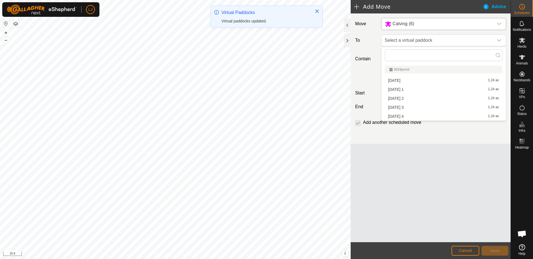
click at [424, 117] on li "2025-09-04 4 1.24 ac" at bounding box center [444, 116] width 118 height 8
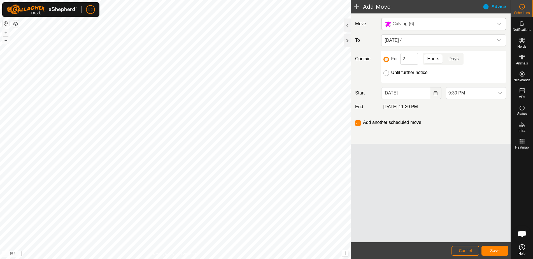
click at [388, 73] on input "Until further notice" at bounding box center [387, 73] width 6 height 6
radio input "true"
checkbox input "false"
click at [433, 95] on button "Choose Date" at bounding box center [436, 93] width 11 height 12
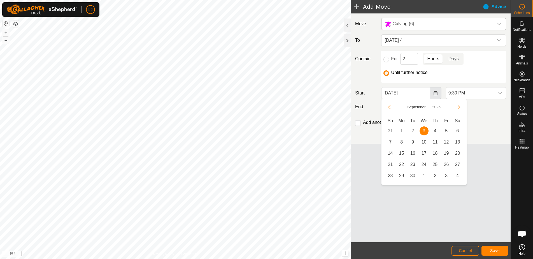
click at [436, 94] on icon "Choose Date" at bounding box center [436, 93] width 4 height 4
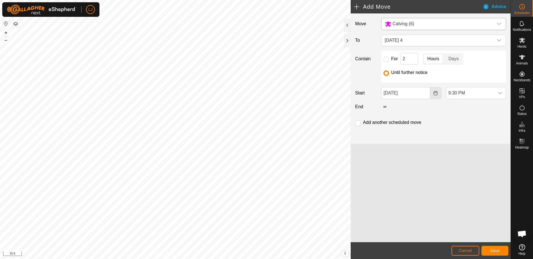
click at [436, 94] on icon "Choose Date" at bounding box center [436, 93] width 4 height 4
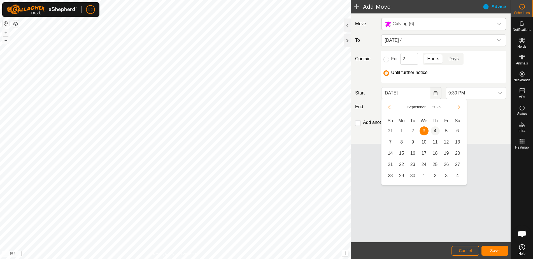
click at [435, 131] on span "4" at bounding box center [435, 130] width 9 height 9
type input "Sep 04, 2025"
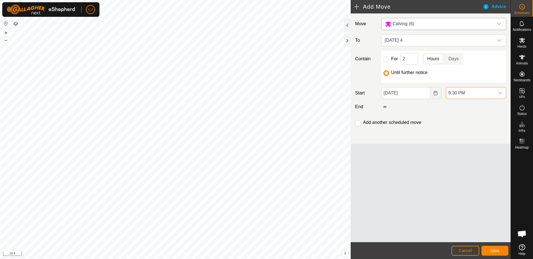
click at [462, 96] on span "9:30 PM" at bounding box center [471, 92] width 48 height 11
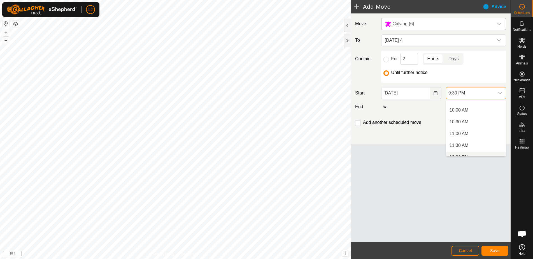
scroll to position [213, 0]
click at [465, 130] on li "10:00 AM" at bounding box center [477, 127] width 60 height 11
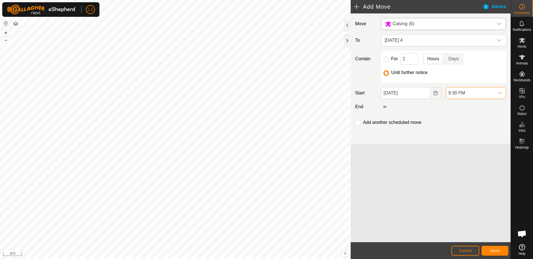
scroll to position [461, 0]
click at [498, 252] on span "Save" at bounding box center [496, 250] width 10 height 4
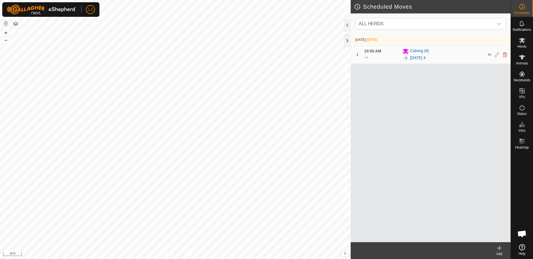
click at [498, 249] on icon at bounding box center [499, 248] width 7 height 7
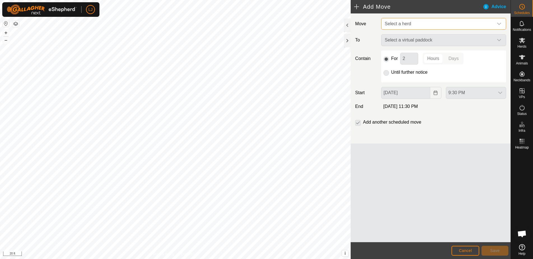
click at [406, 25] on span "Select a herd" at bounding box center [398, 23] width 26 height 5
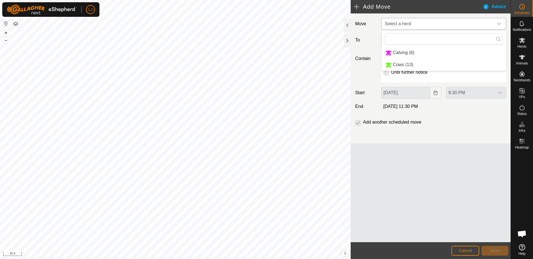
click at [417, 65] on li "Cows (13)" at bounding box center [444, 64] width 124 height 11
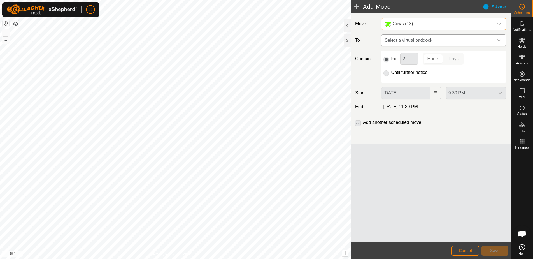
click at [416, 43] on span "Select a virtual paddock" at bounding box center [438, 40] width 111 height 11
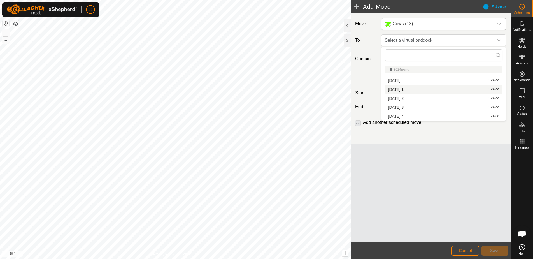
click at [416, 88] on li "2025-09-04 1 1.24 ac" at bounding box center [444, 89] width 118 height 8
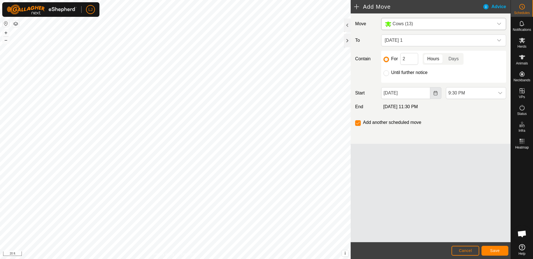
click at [434, 93] on icon "Choose Date" at bounding box center [436, 93] width 4 height 4
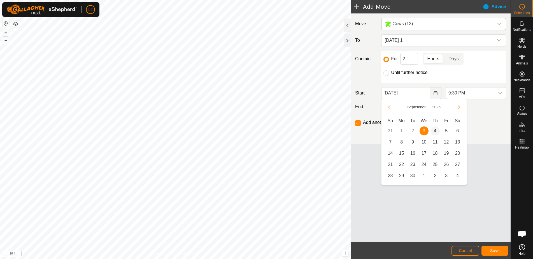
click at [436, 131] on span "4" at bounding box center [435, 130] width 9 height 9
type input "Sep 04, 2025"
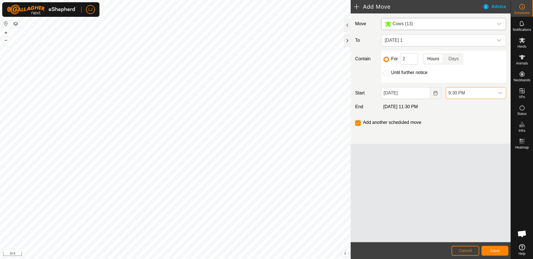
click at [468, 90] on span "9:30 PM" at bounding box center [471, 92] width 48 height 11
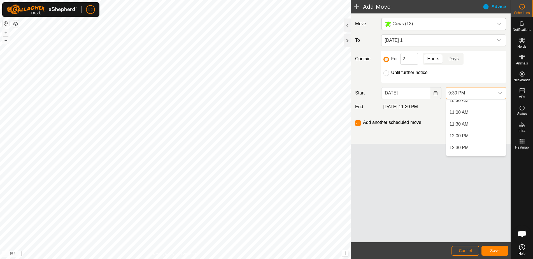
scroll to position [252, 0]
click at [464, 103] on li "10:30 AM" at bounding box center [477, 105] width 60 height 11
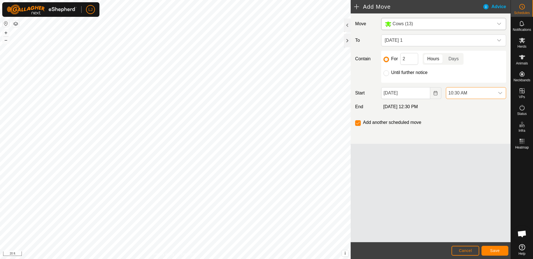
scroll to position [461, 0]
click at [493, 252] on span "Save" at bounding box center [496, 250] width 10 height 4
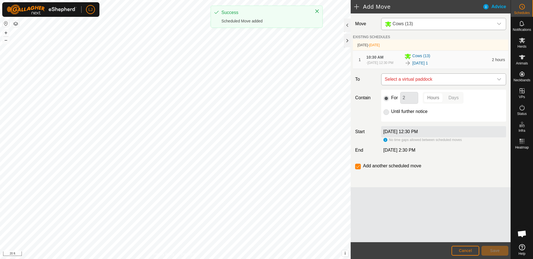
click at [433, 80] on span "Select a virtual paddock" at bounding box center [438, 79] width 111 height 11
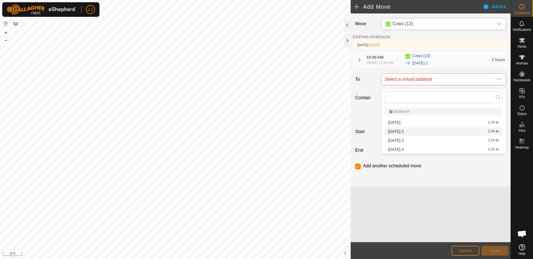
click at [453, 133] on li "2025-09-04 2 1.24 ac" at bounding box center [444, 131] width 118 height 8
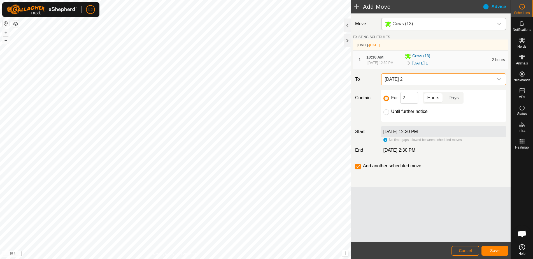
click at [499, 248] on button "Save" at bounding box center [495, 251] width 27 height 10
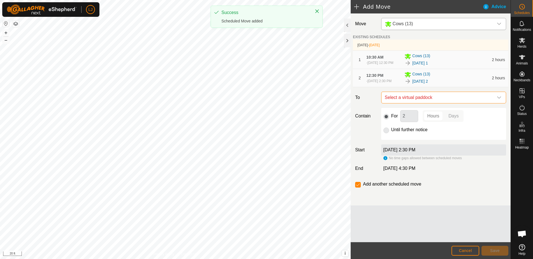
click at [439, 103] on span "Select a virtual paddock" at bounding box center [438, 97] width 111 height 11
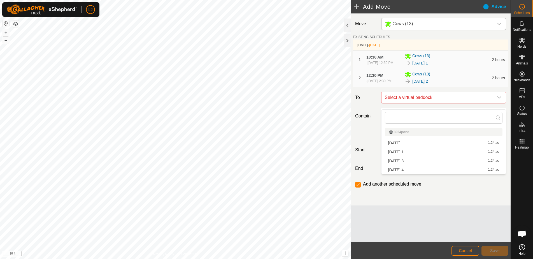
click at [450, 161] on li "2025-09-04 3 1.24 ac" at bounding box center [444, 161] width 118 height 8
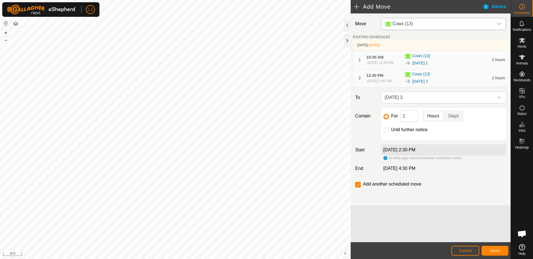
click at [497, 252] on span "Save" at bounding box center [496, 250] width 10 height 4
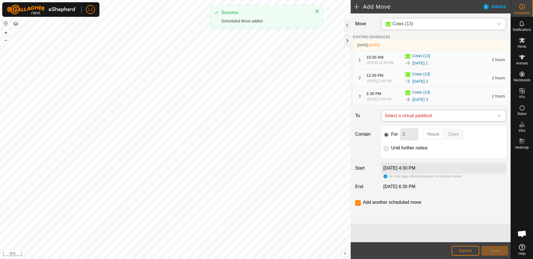
click at [438, 121] on span "Select a virtual paddock" at bounding box center [438, 115] width 111 height 11
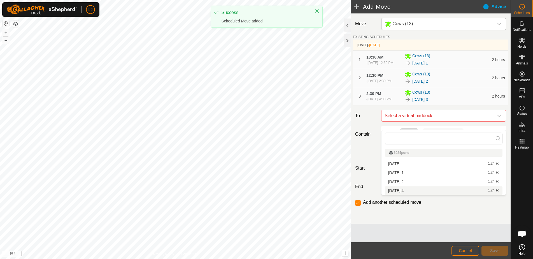
click at [450, 187] on li "2025-09-04 4 1.24 ac" at bounding box center [444, 190] width 118 height 8
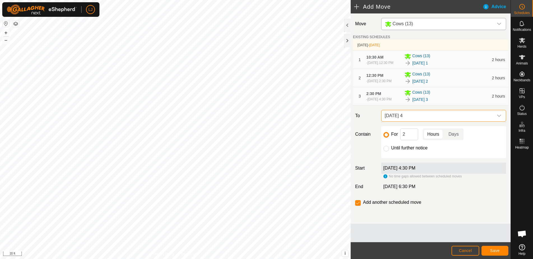
click at [494, 250] on span "Save" at bounding box center [496, 250] width 10 height 4
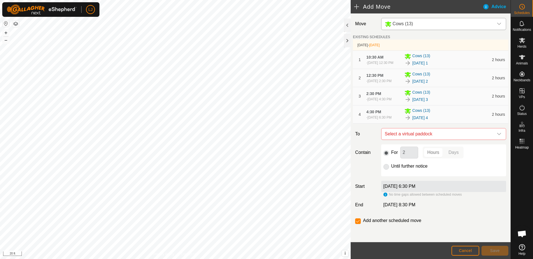
drag, startPoint x: 385, startPoint y: 180, endPoint x: 390, endPoint y: 183, distance: 5.4
click at [386, 176] on div "For 2 Hours Days Until further notice" at bounding box center [444, 160] width 125 height 32
click at [389, 170] on p-radiobutton at bounding box center [387, 166] width 6 height 7
click at [387, 170] on p-radiobutton at bounding box center [387, 166] width 6 height 7
click at [415, 140] on span "Select a virtual paddock" at bounding box center [438, 133] width 111 height 11
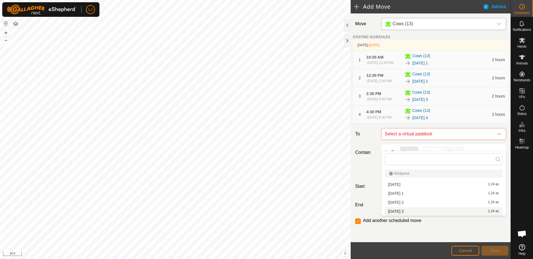
click at [476, 249] on button "Cancel" at bounding box center [466, 251] width 28 height 10
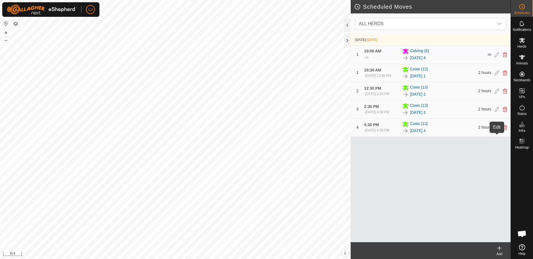
click at [497, 130] on icon at bounding box center [497, 127] width 4 height 5
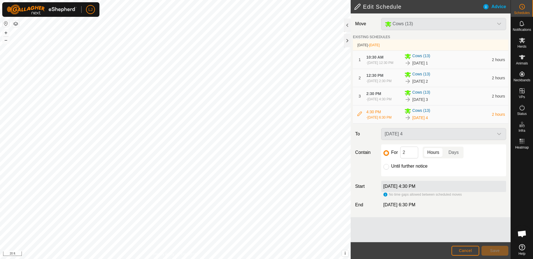
click at [402, 168] on label "Until further notice" at bounding box center [410, 166] width 36 height 4
click at [389, 170] on input "Until further notice" at bounding box center [387, 167] width 6 height 6
radio input "true"
click at [489, 250] on button "Save" at bounding box center [495, 251] width 27 height 10
